Goal: Complete application form

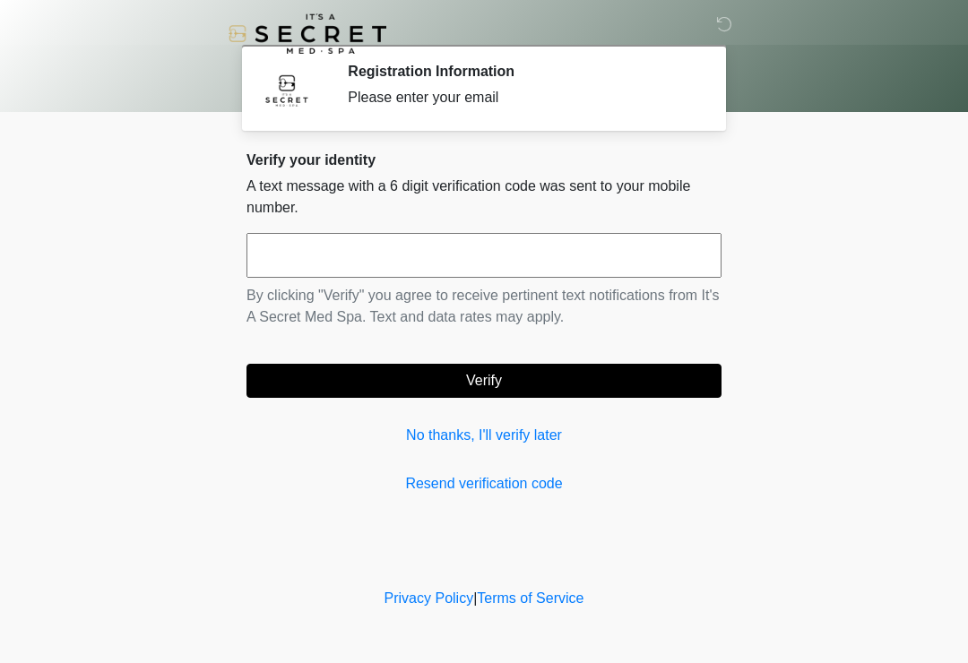
click at [619, 256] on input "text" at bounding box center [484, 255] width 475 height 45
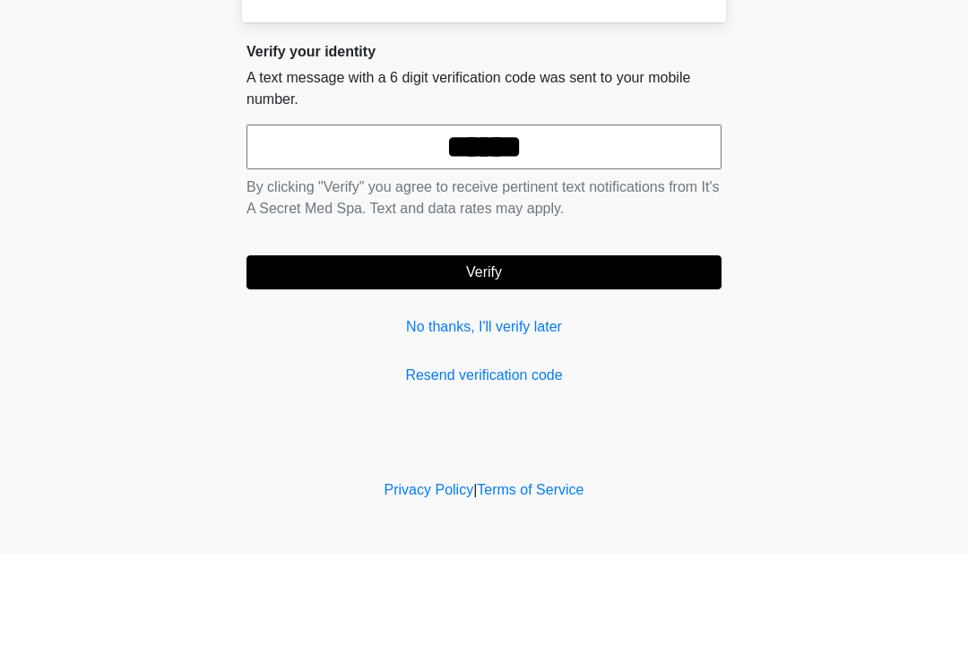
type input "******"
click at [568, 364] on button "Verify" at bounding box center [484, 381] width 475 height 34
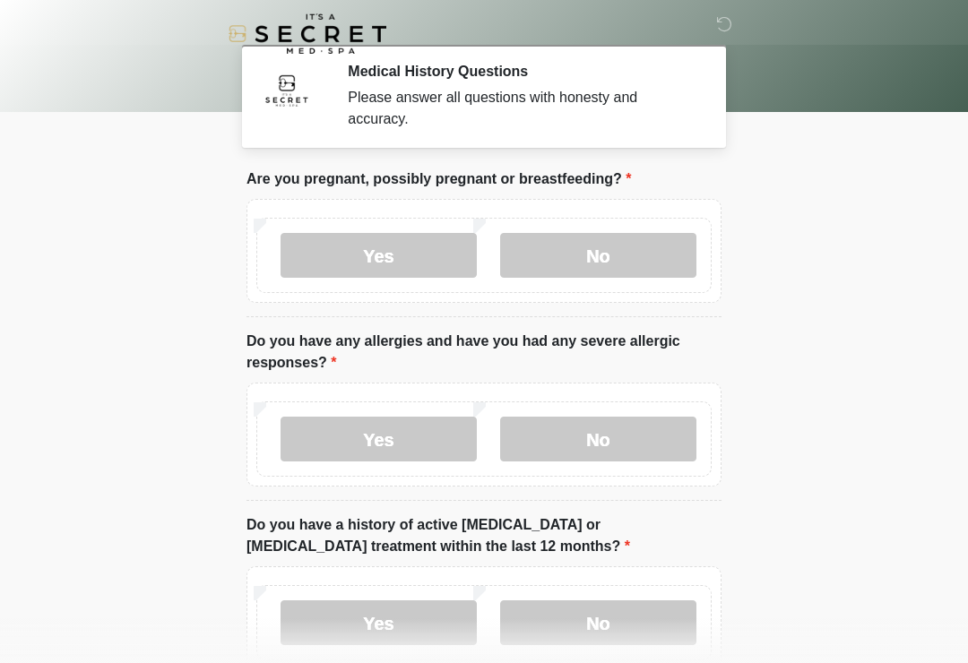
click at [635, 245] on label "No" at bounding box center [598, 255] width 196 height 45
click at [627, 435] on label "No" at bounding box center [598, 439] width 196 height 45
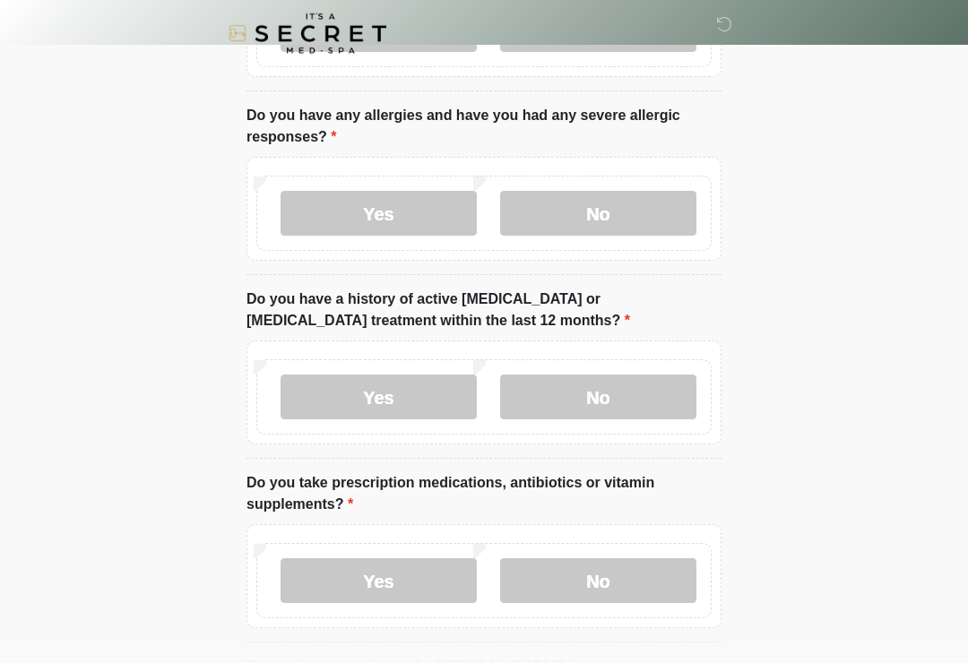
click at [653, 400] on label "No" at bounding box center [598, 398] width 196 height 45
click at [613, 587] on label "No" at bounding box center [598, 580] width 196 height 45
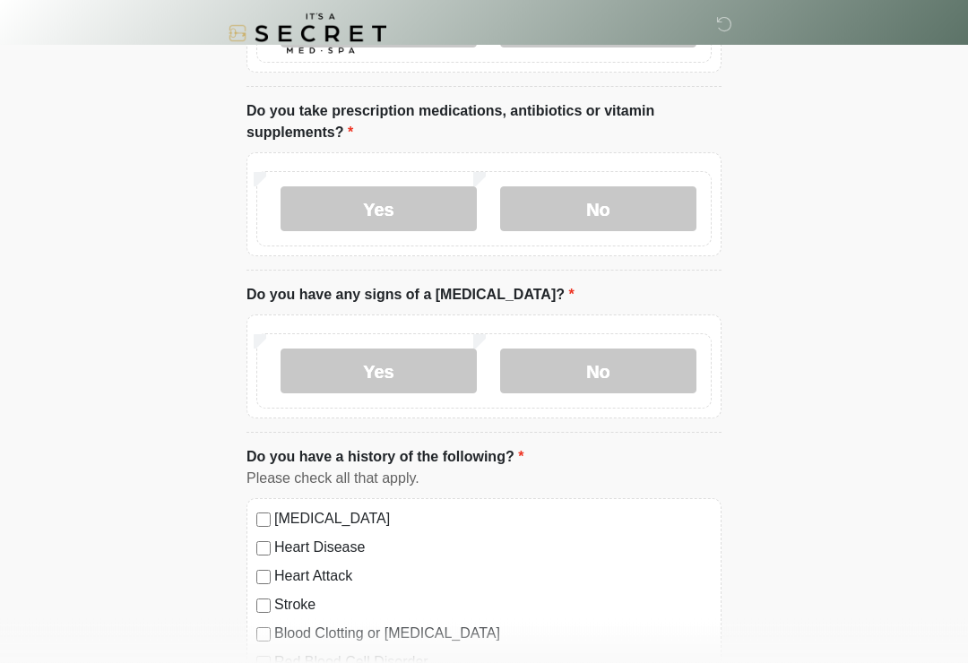
click at [681, 365] on label "No" at bounding box center [598, 372] width 196 height 45
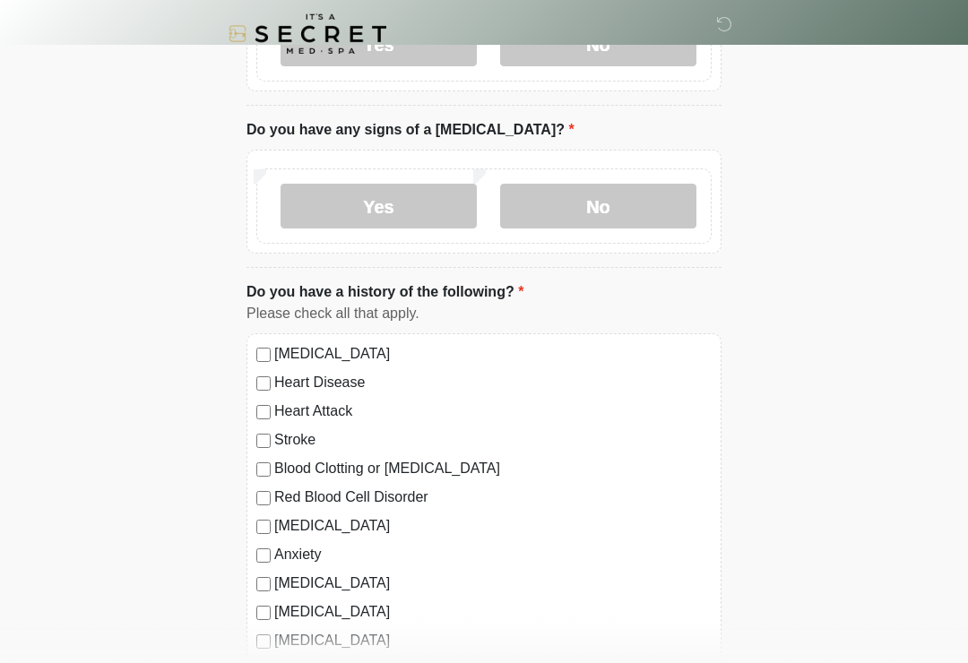
scroll to position [794, 0]
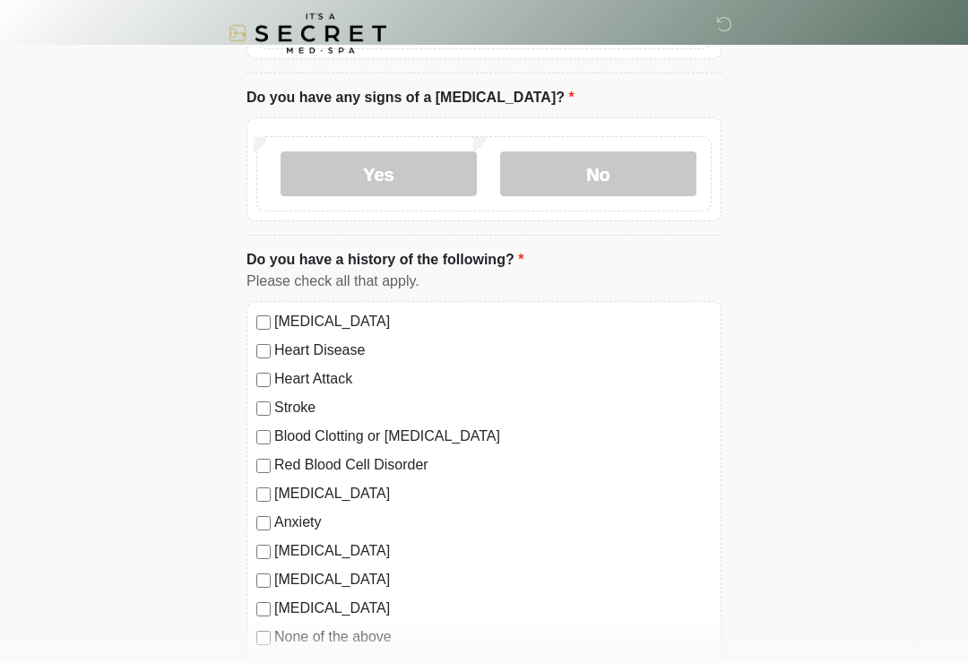
click at [315, 636] on label "None of the above" at bounding box center [492, 638] width 437 height 22
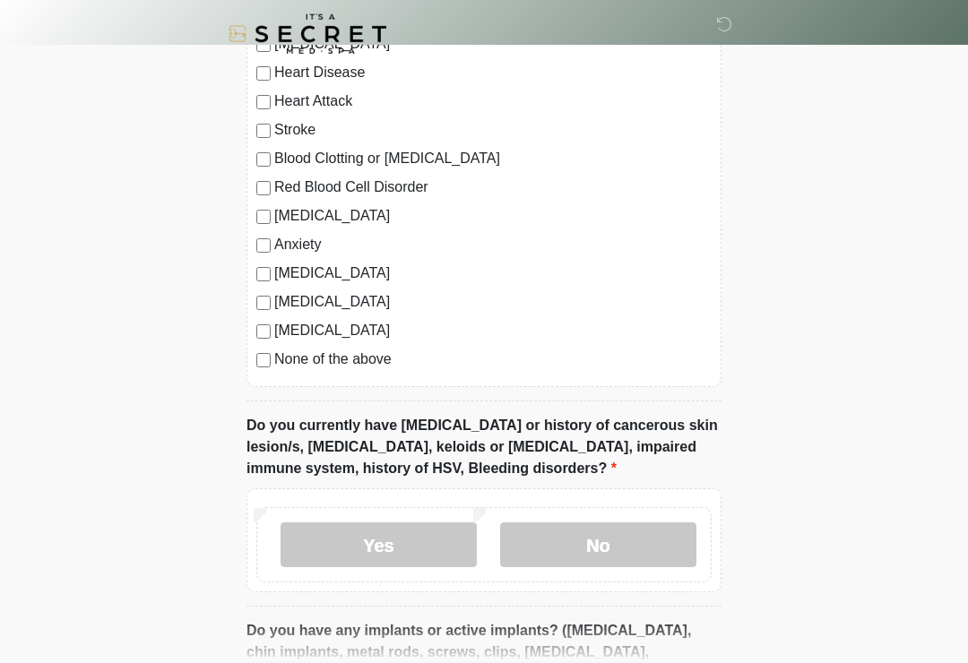
scroll to position [1069, 0]
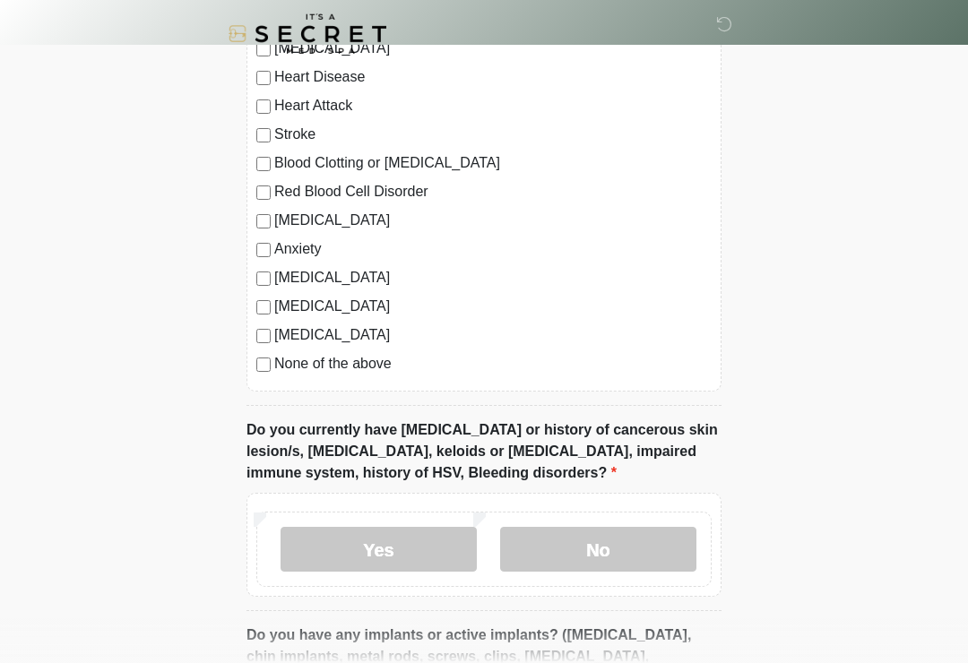
click at [621, 546] on label "No" at bounding box center [598, 549] width 196 height 45
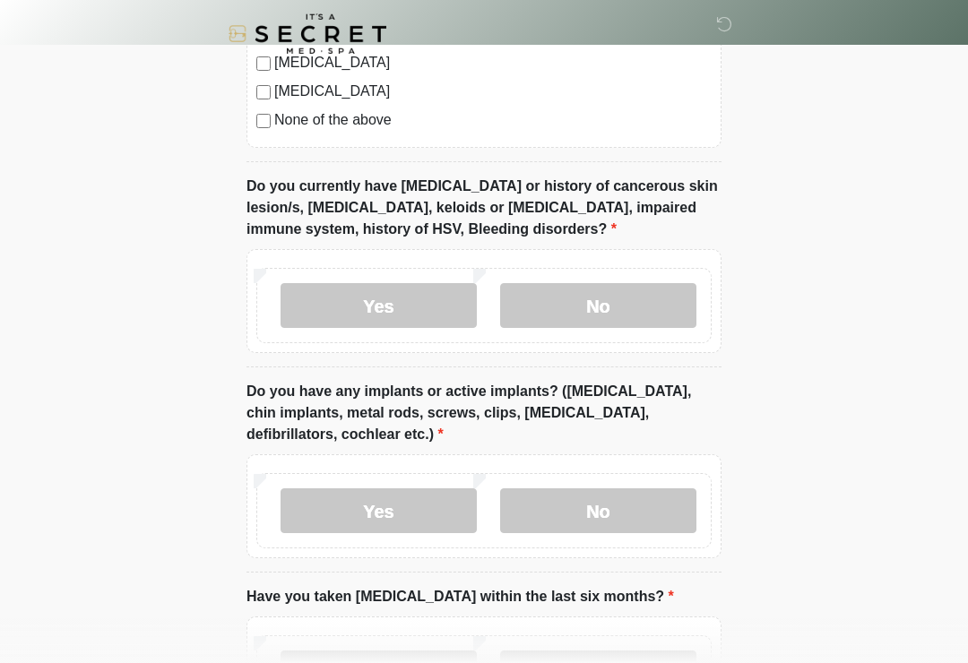
click at [610, 516] on label "No" at bounding box center [598, 511] width 196 height 45
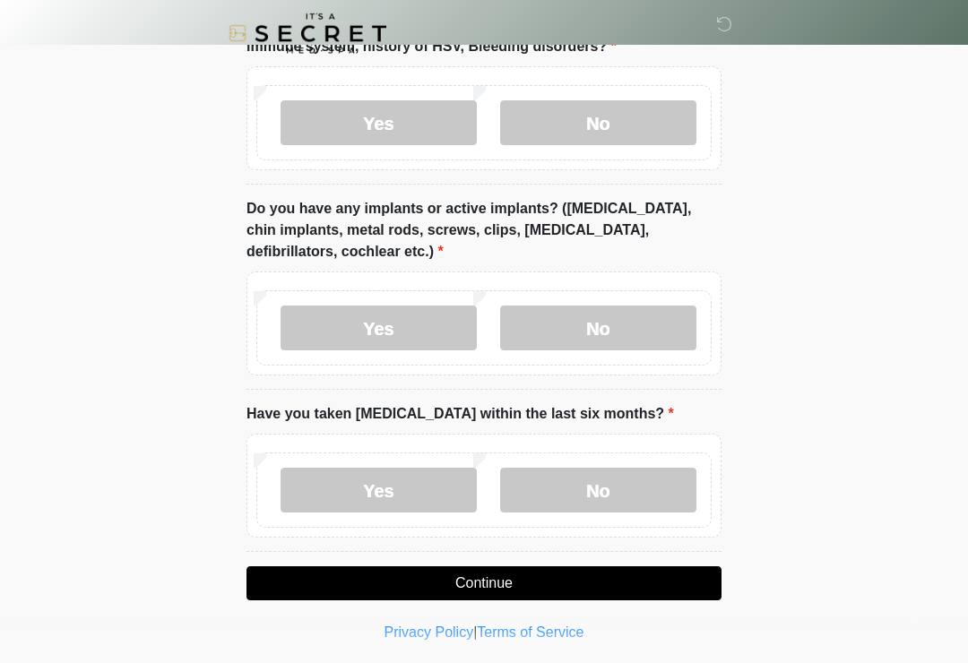
scroll to position [1495, 0]
click at [630, 487] on label "No" at bounding box center [598, 490] width 196 height 45
click at [673, 577] on button "Continue" at bounding box center [484, 584] width 475 height 34
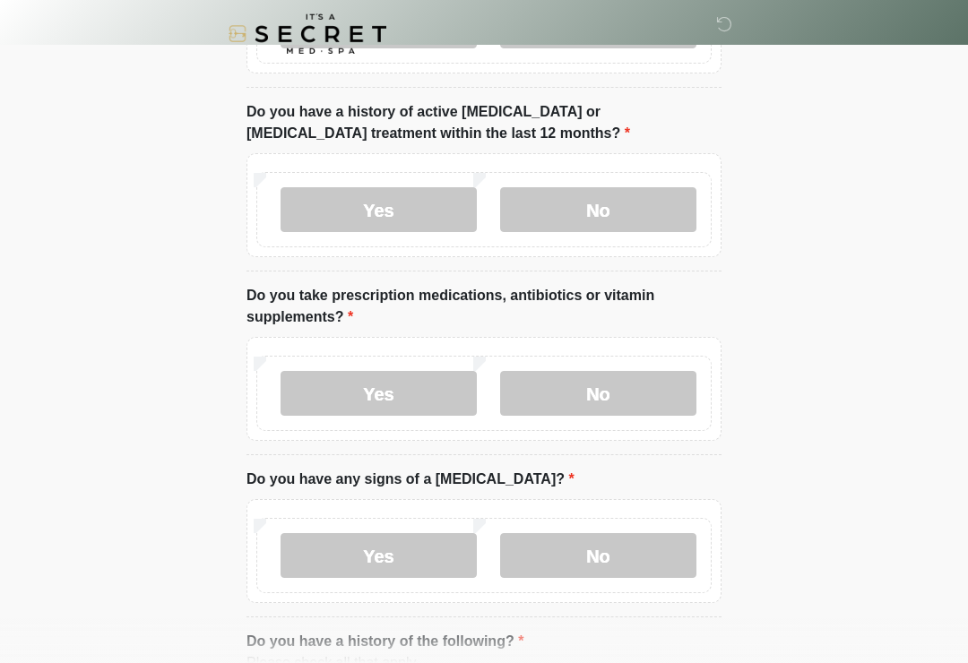
scroll to position [0, 0]
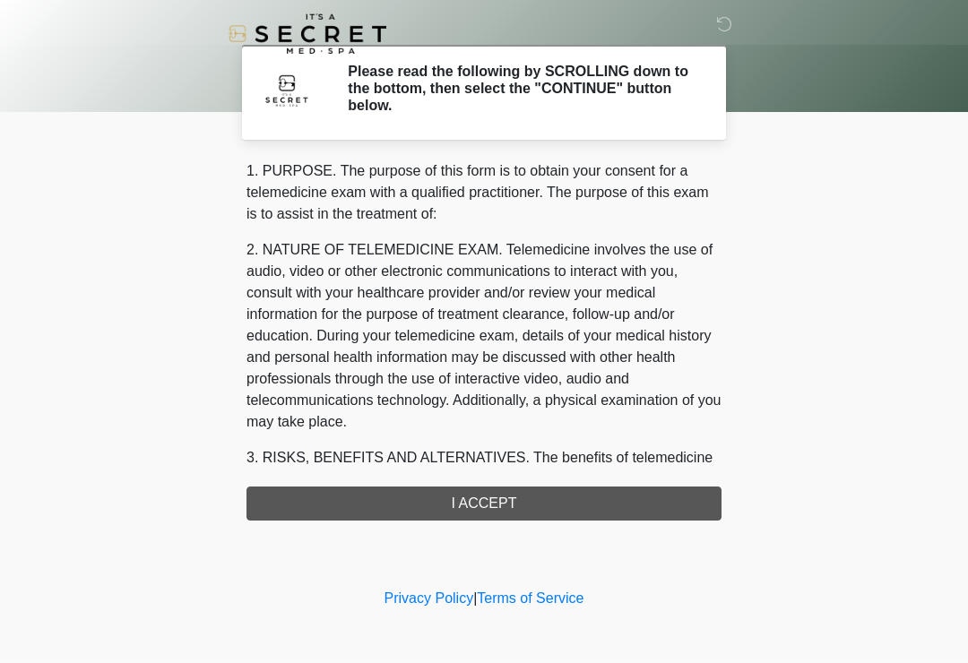
click at [611, 502] on div "1. PURPOSE. The purpose of this form is to obtain your consent for a telemedici…" at bounding box center [484, 340] width 475 height 360
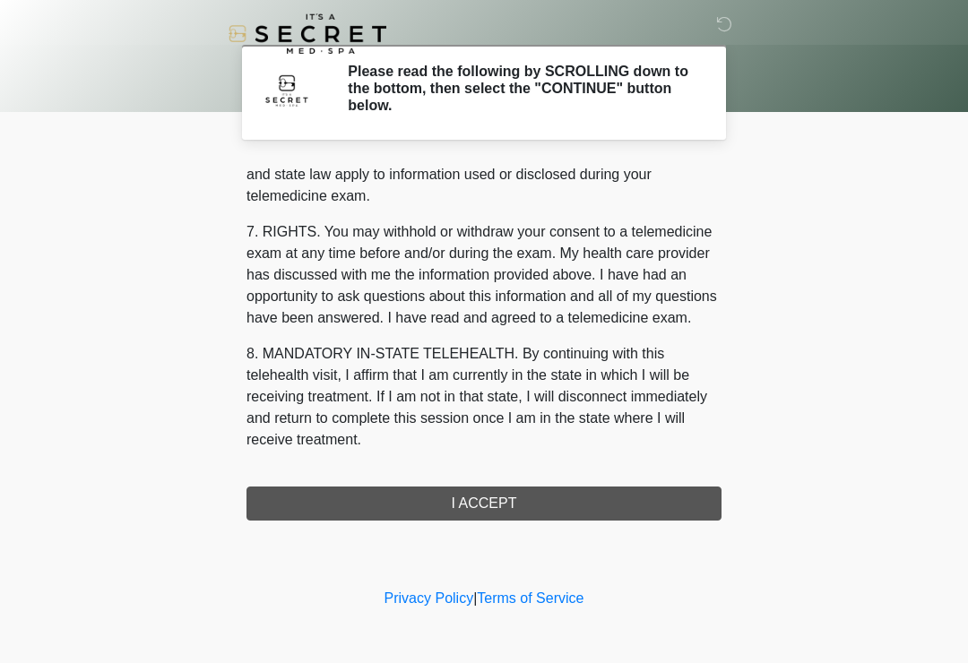
scroll to position [735, 0]
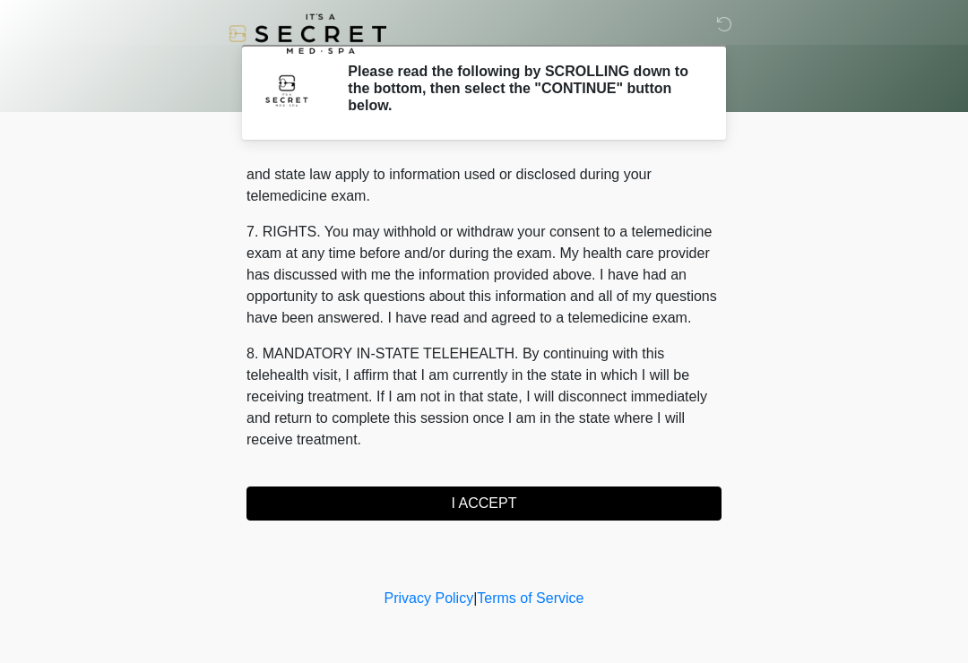
click at [339, 502] on button "I ACCEPT" at bounding box center [484, 504] width 475 height 34
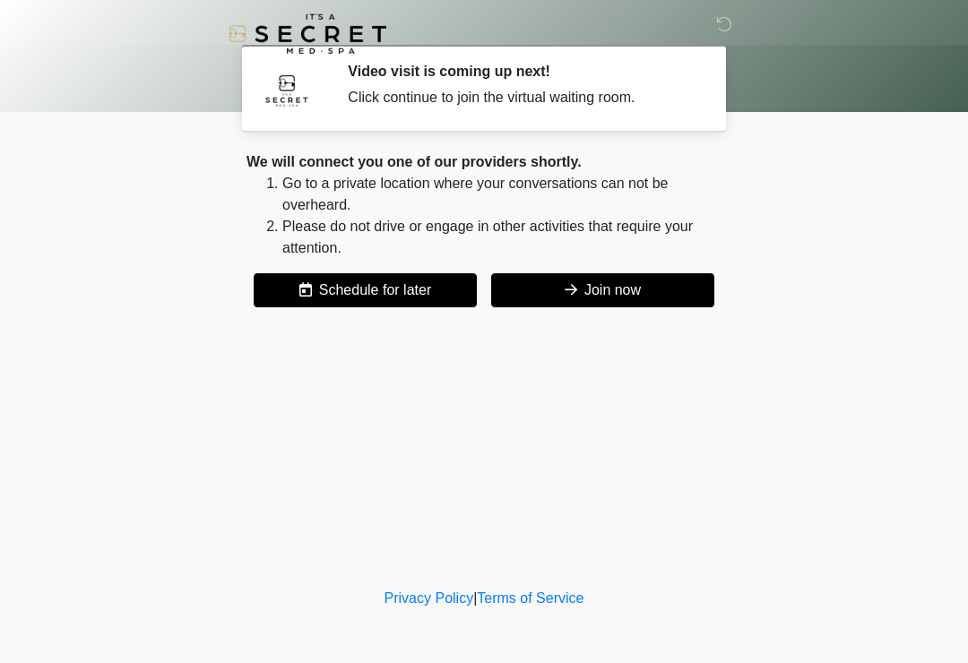
click at [640, 299] on button "Join now" at bounding box center [602, 290] width 223 height 34
